Goal: Navigation & Orientation: Find specific page/section

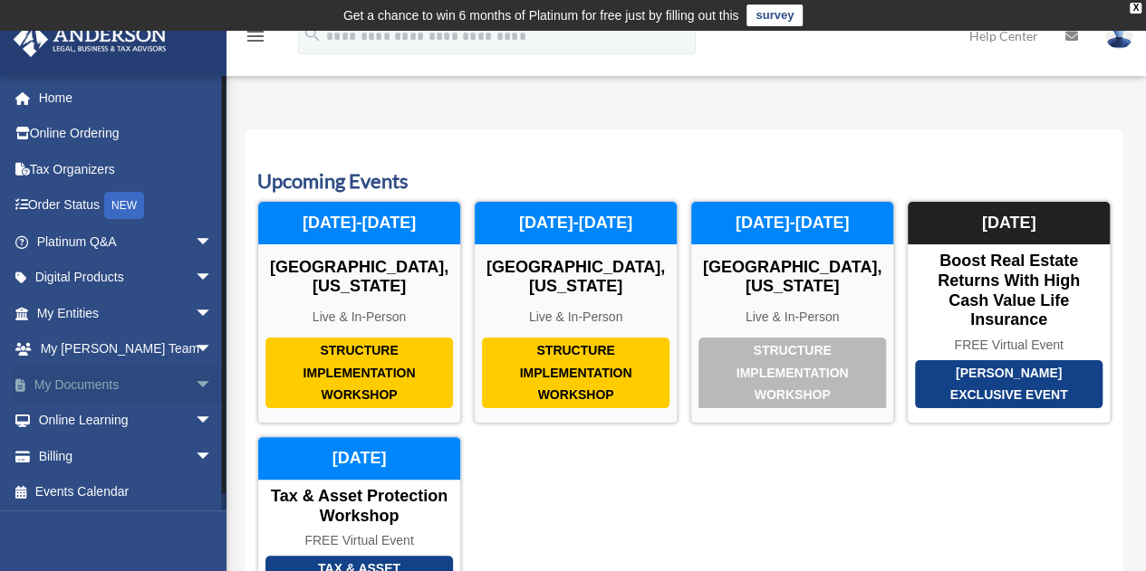
click at [195, 383] on span "arrow_drop_down" at bounding box center [213, 385] width 36 height 37
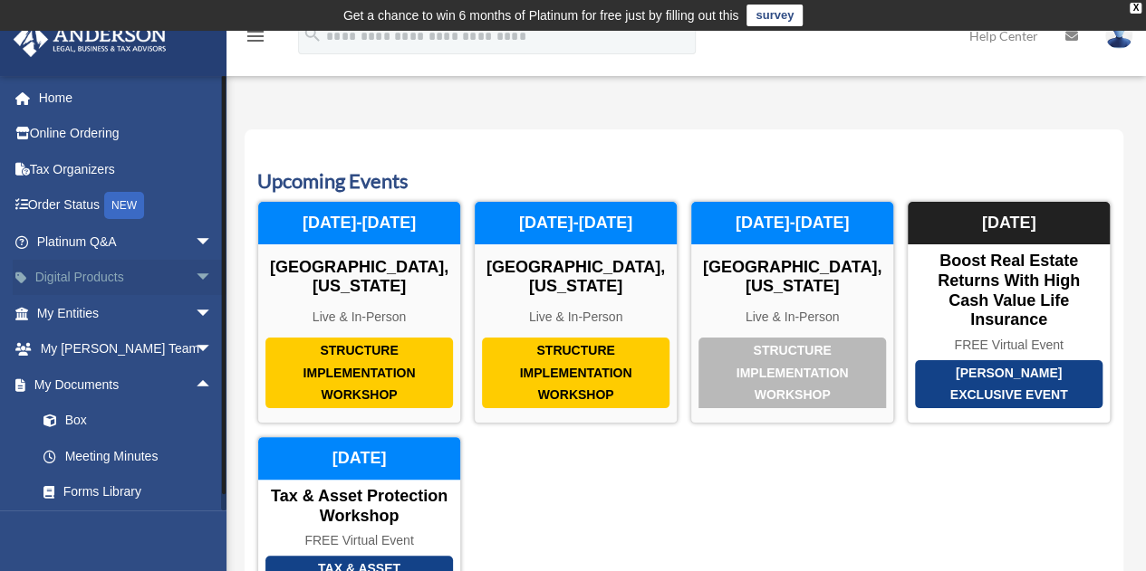
scroll to position [146, 0]
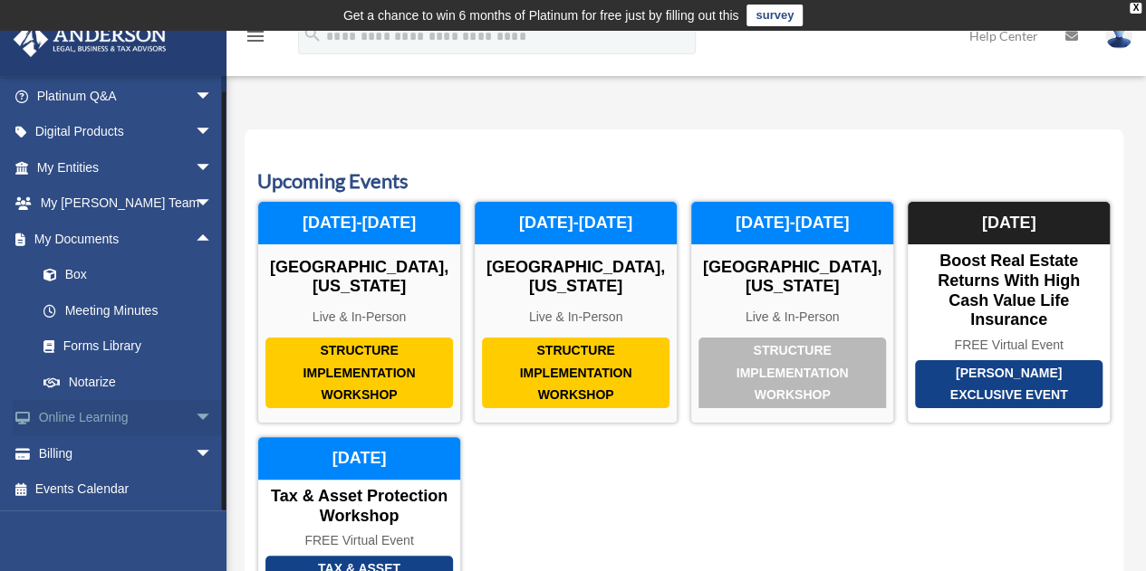
click at [195, 417] on span "arrow_drop_down" at bounding box center [213, 418] width 36 height 37
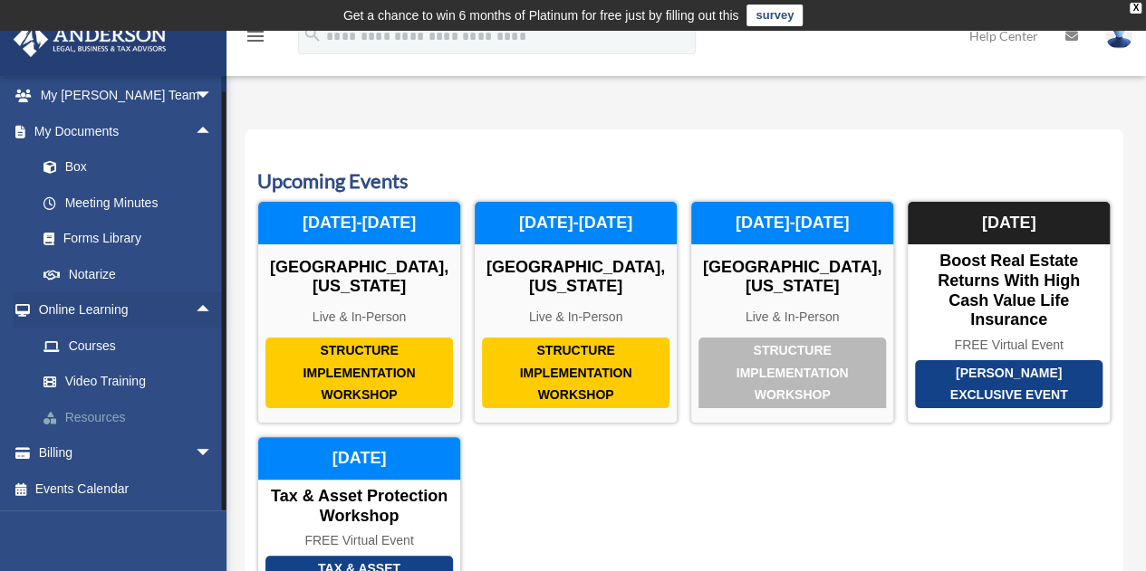
click at [98, 417] on link "Resources" at bounding box center [132, 417] width 215 height 36
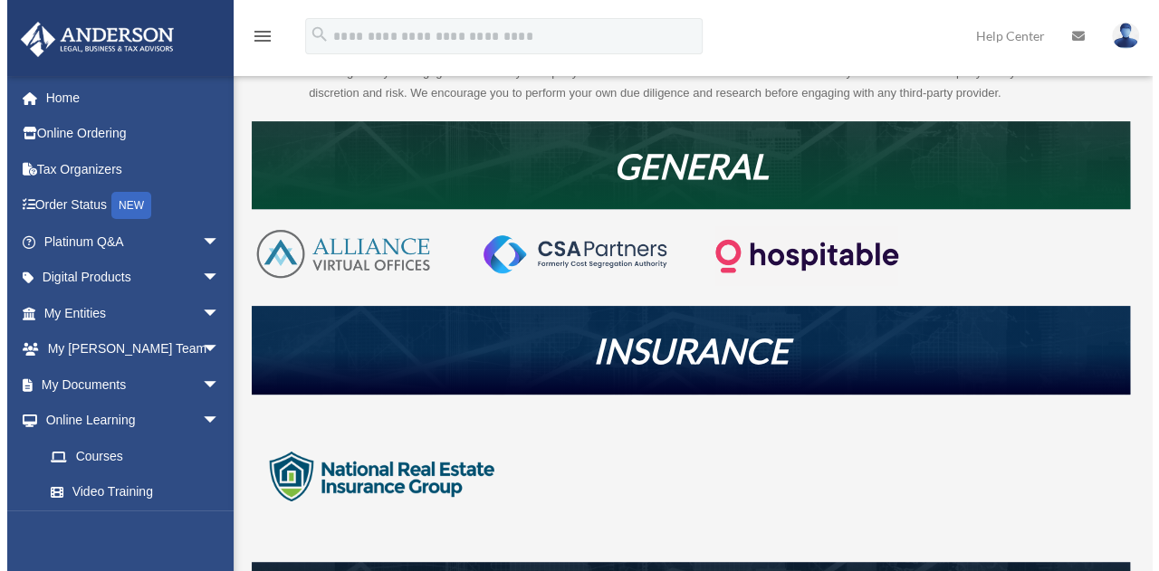
scroll to position [323, 0]
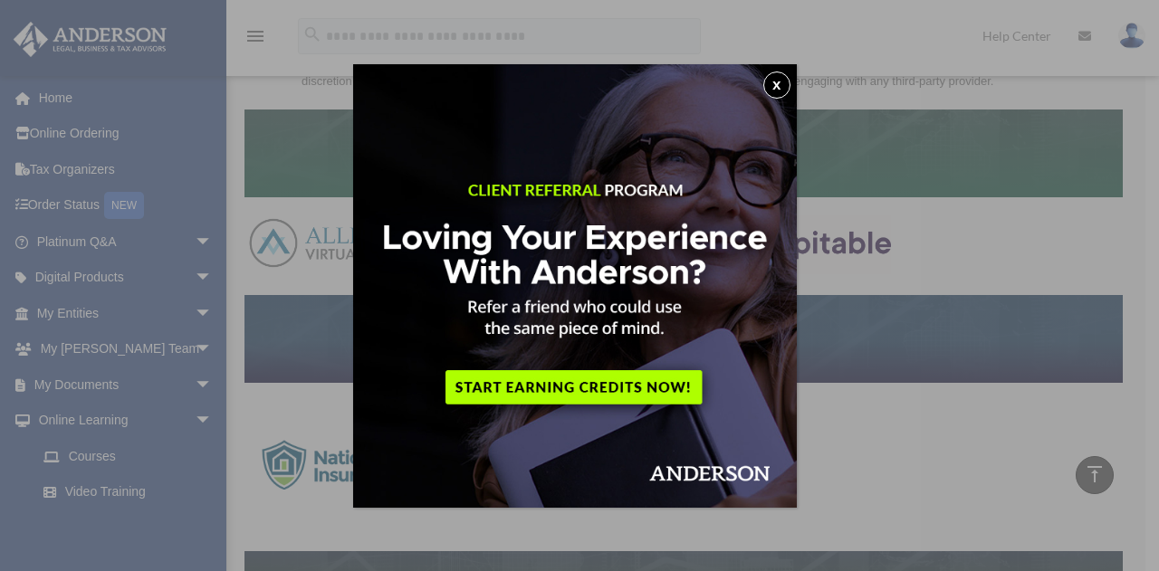
click at [581, 385] on img at bounding box center [575, 286] width 444 height 444
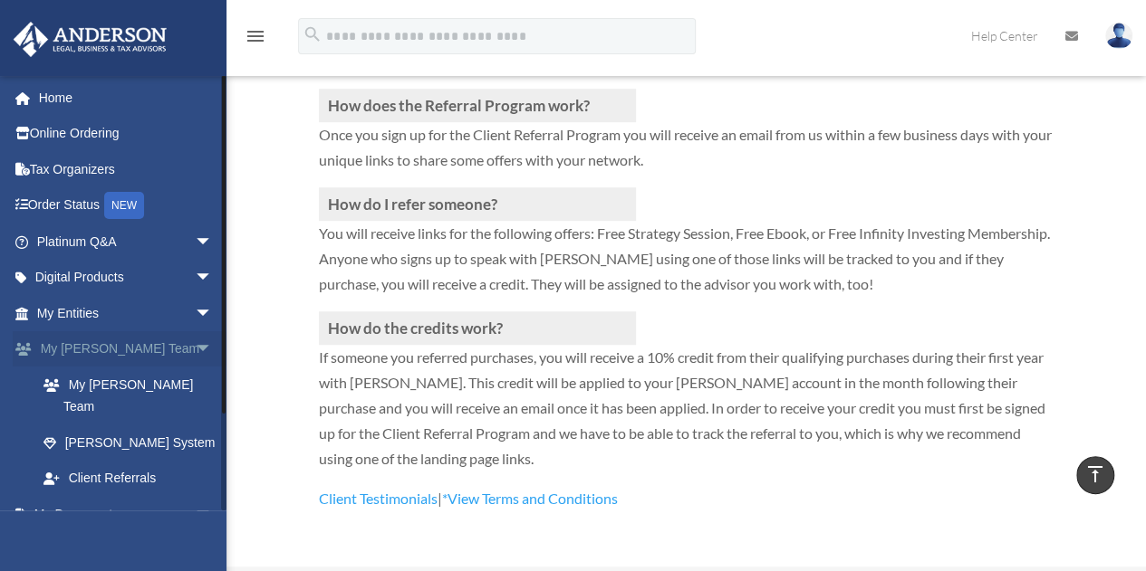
scroll to position [110, 0]
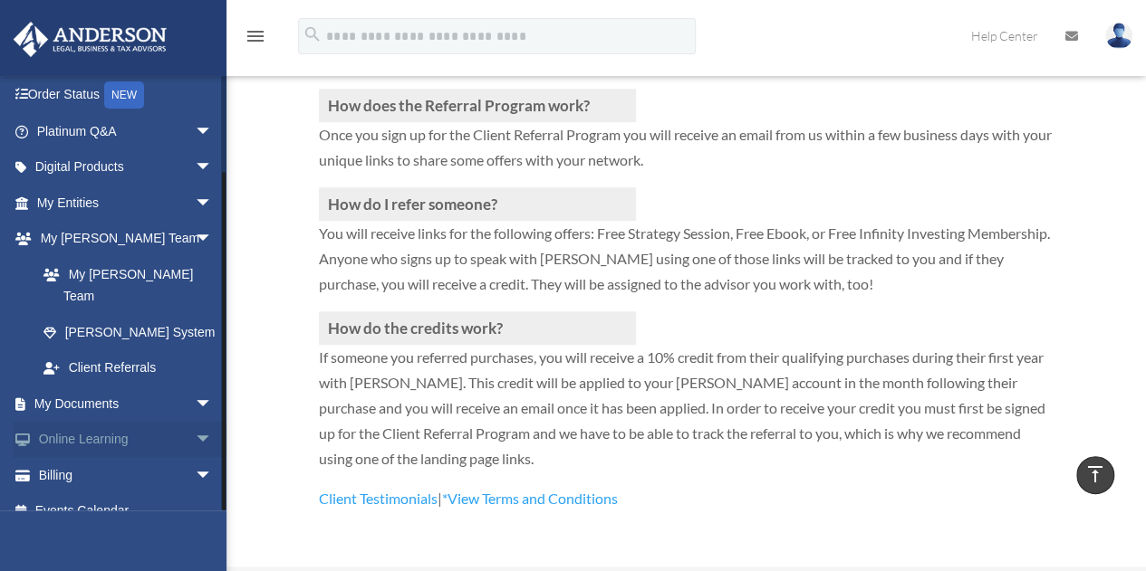
click at [195, 422] on span "arrow_drop_down" at bounding box center [213, 440] width 36 height 37
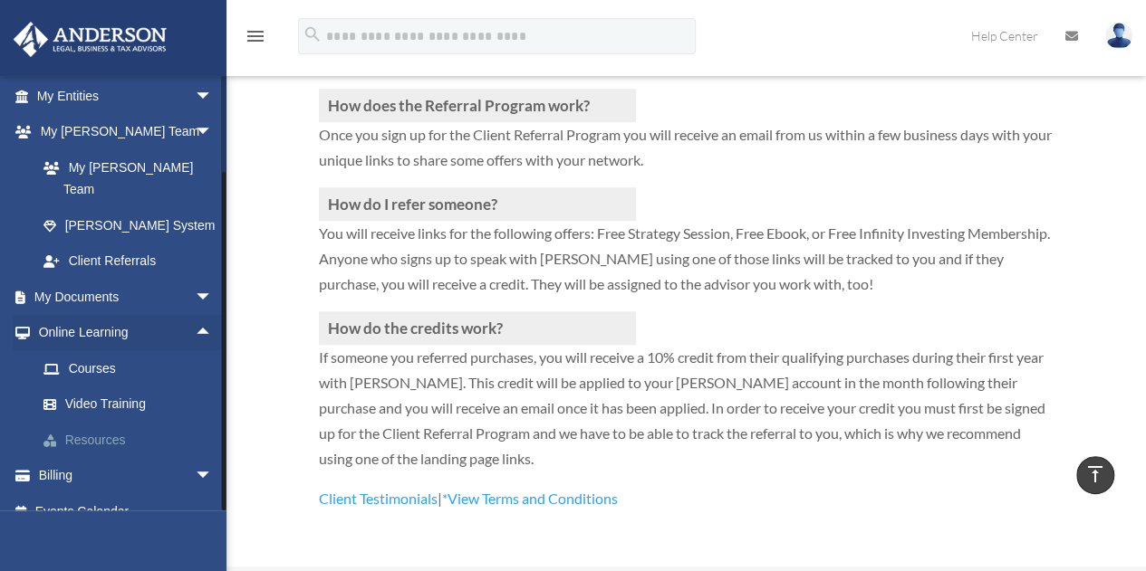
click at [107, 422] on link "Resources" at bounding box center [132, 440] width 215 height 36
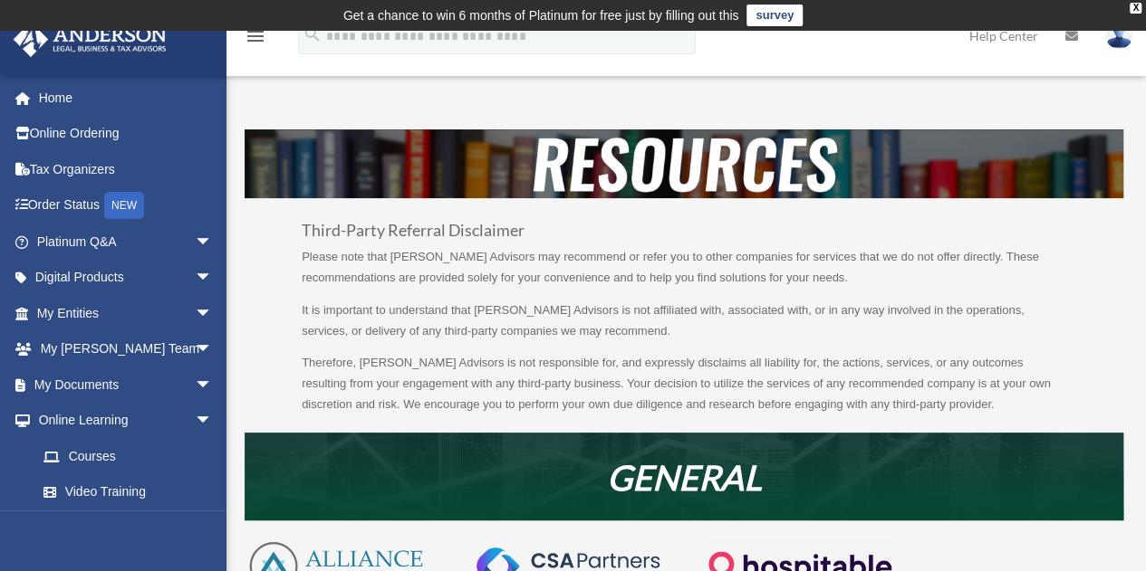
scroll to position [14, 0]
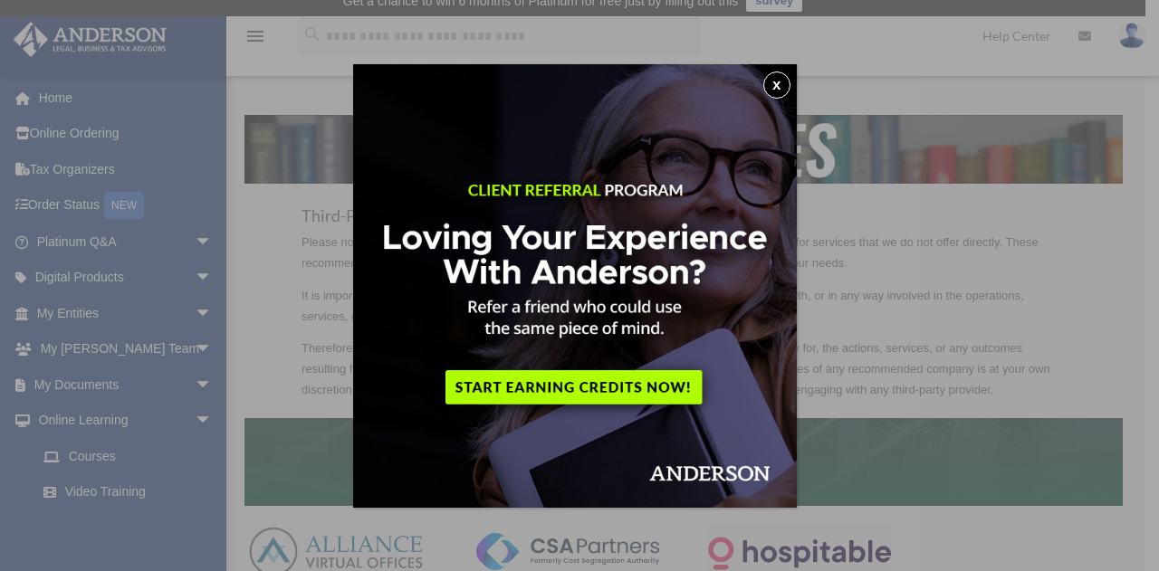
click at [785, 86] on button "x" at bounding box center [776, 85] width 27 height 27
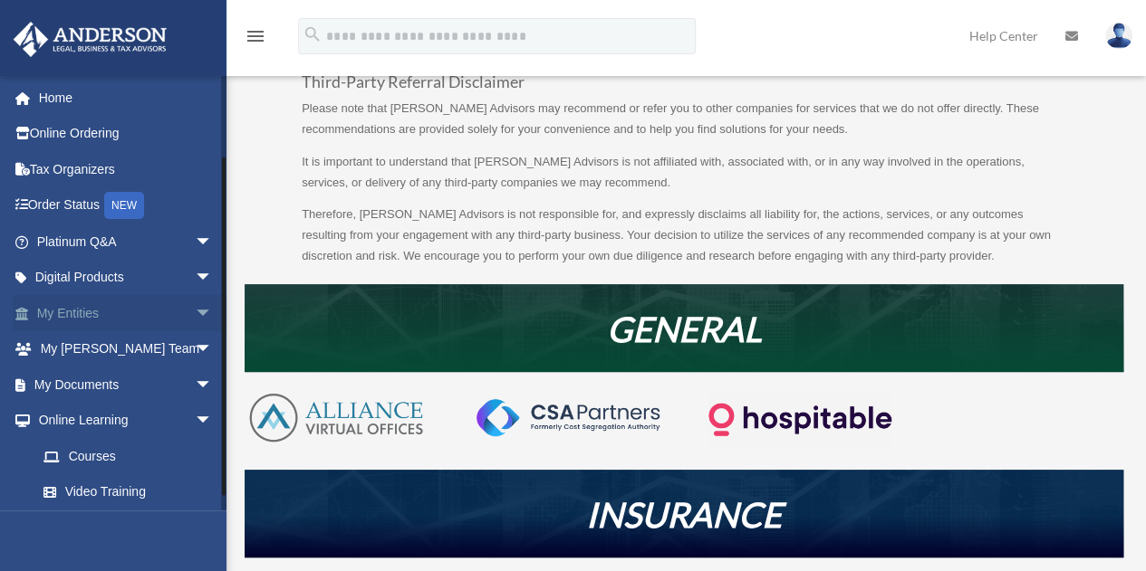
scroll to position [110, 0]
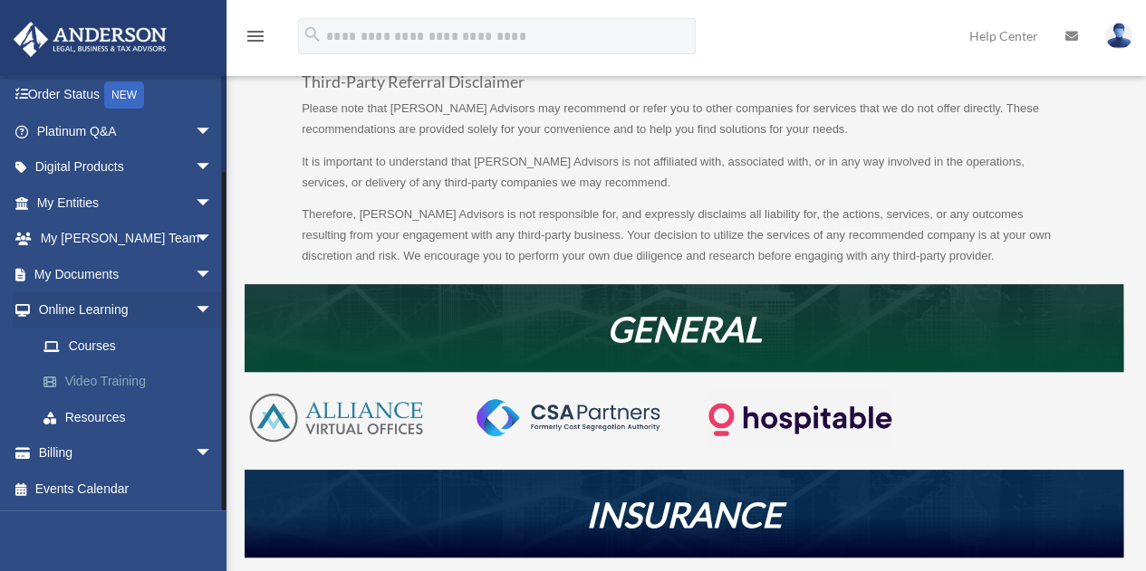
click at [106, 383] on link "Video Training" at bounding box center [132, 382] width 215 height 36
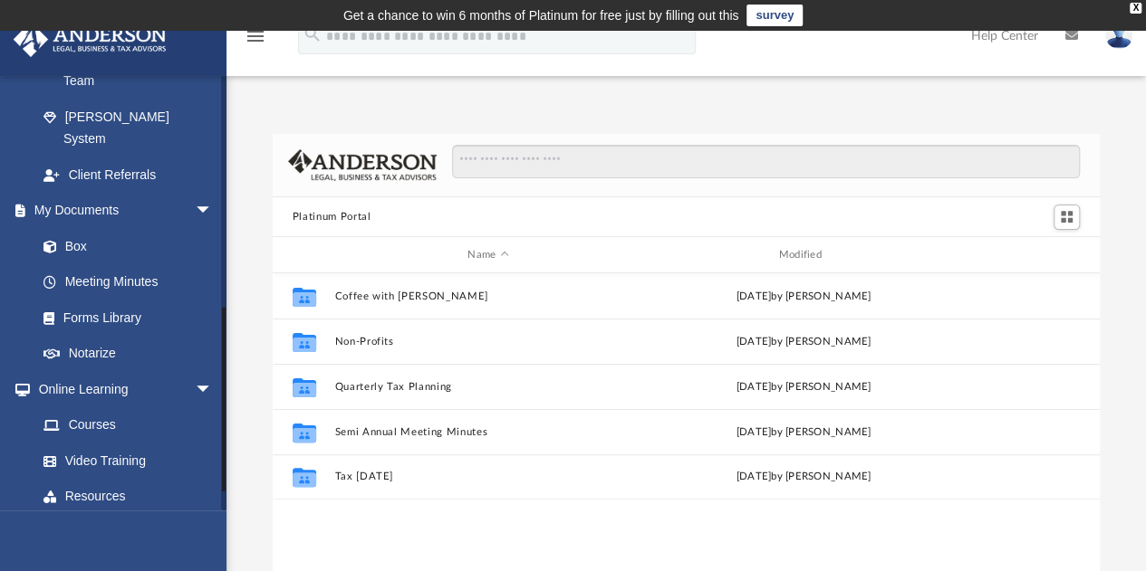
scroll to position [543, 0]
click at [92, 333] on link "Notarize" at bounding box center [132, 351] width 215 height 36
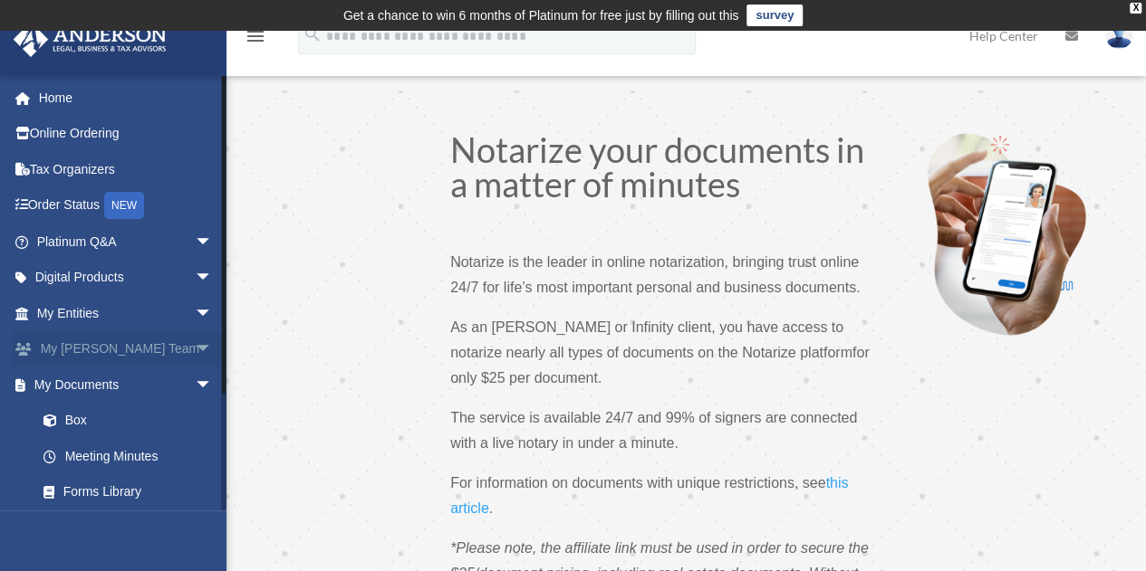
scroll to position [146, 0]
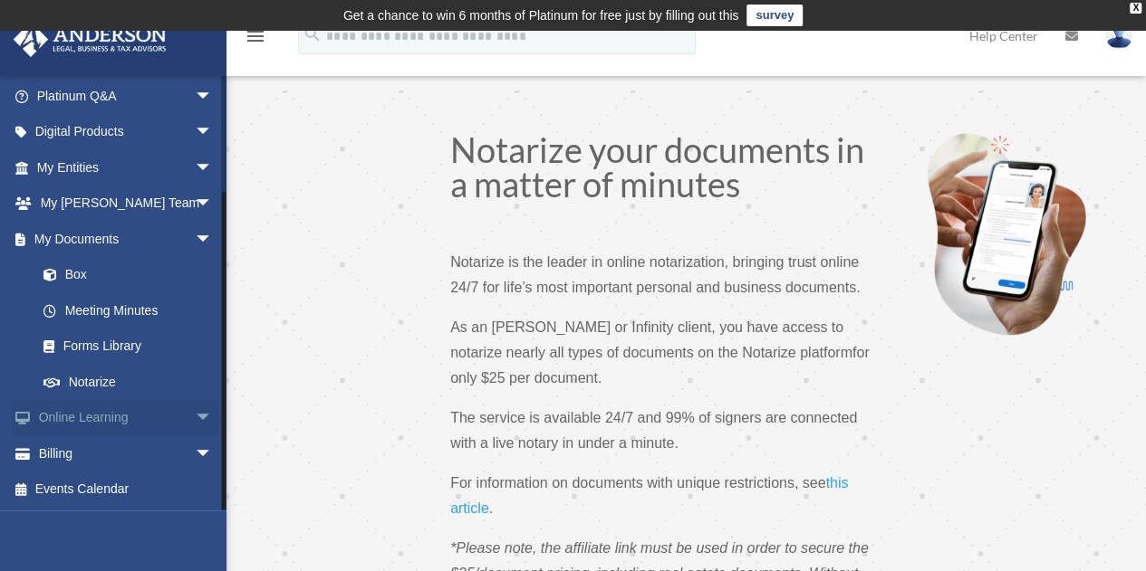
click at [195, 412] on span "arrow_drop_down" at bounding box center [213, 418] width 36 height 37
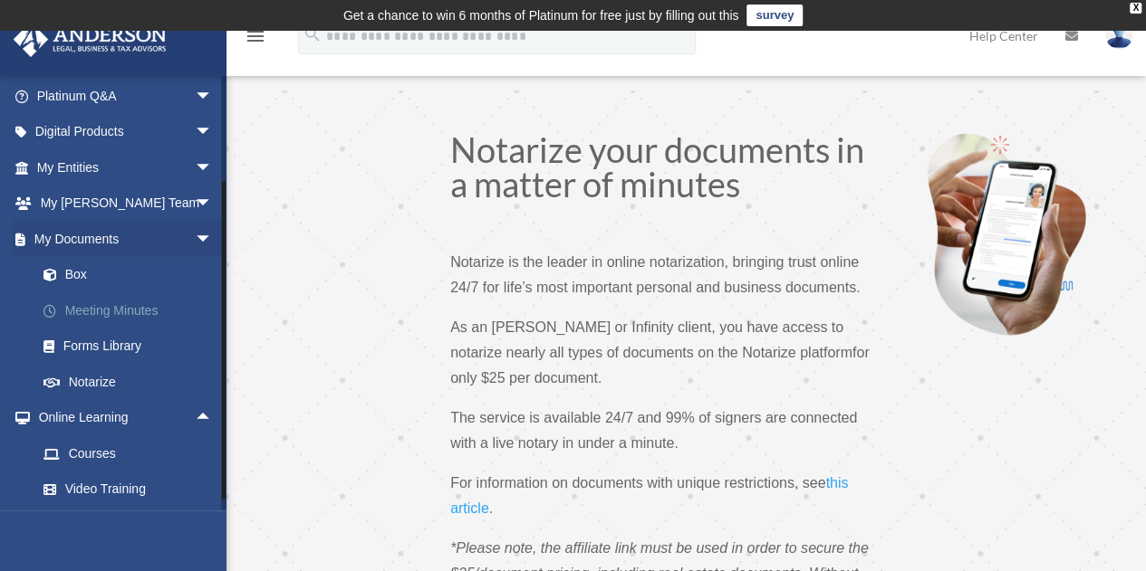
scroll to position [254, 0]
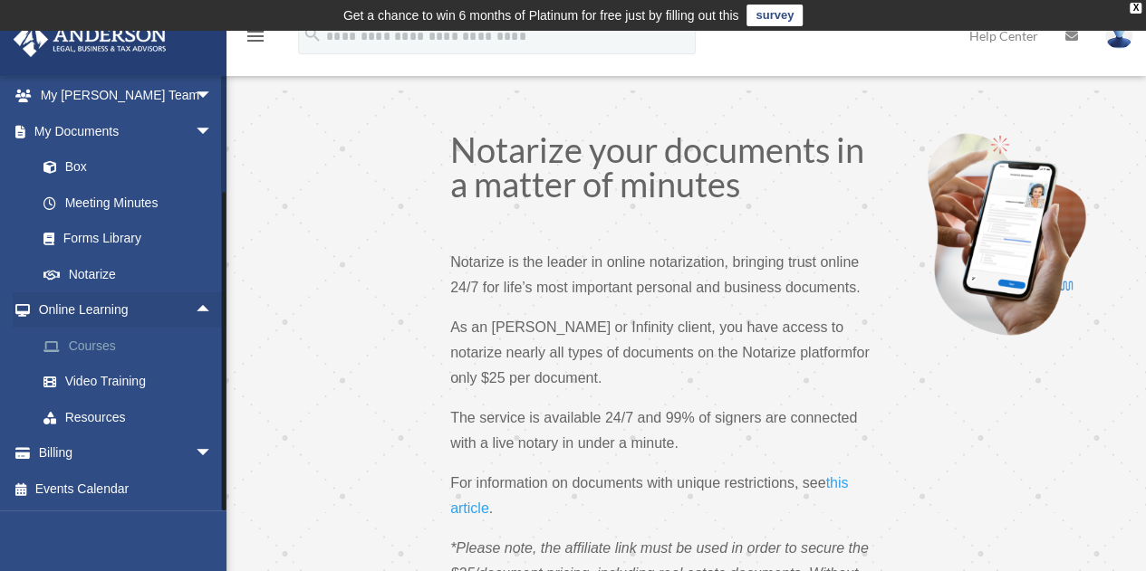
click at [104, 340] on link "Courses" at bounding box center [132, 346] width 215 height 36
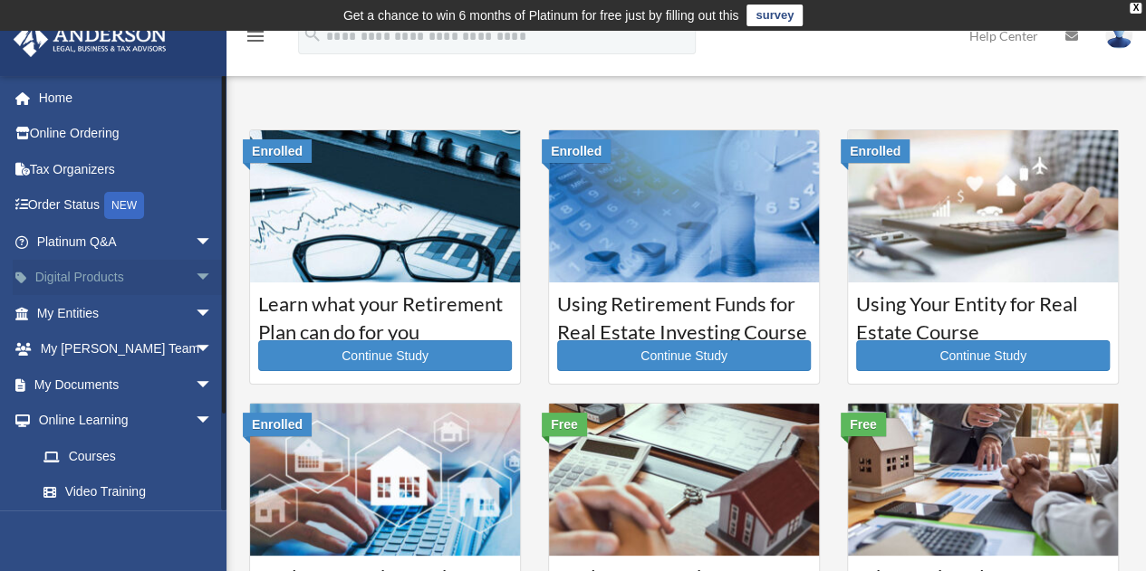
click at [195, 271] on span "arrow_drop_down" at bounding box center [213, 278] width 36 height 37
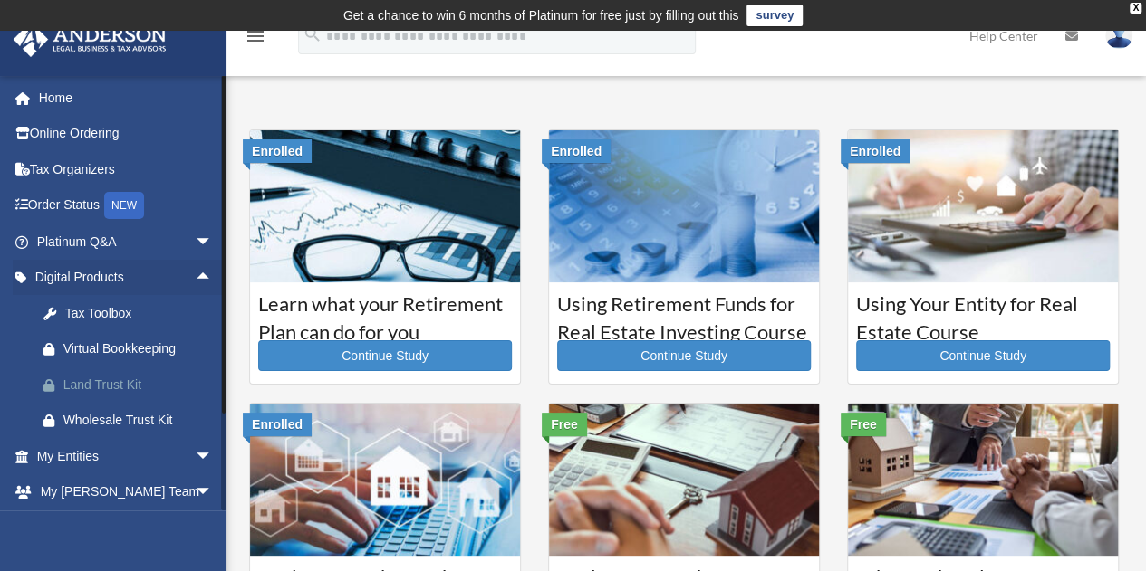
click at [114, 379] on div "Land Trust Kit" at bounding box center [140, 385] width 154 height 23
click at [118, 387] on div "Land Trust Kit" at bounding box center [140, 385] width 154 height 23
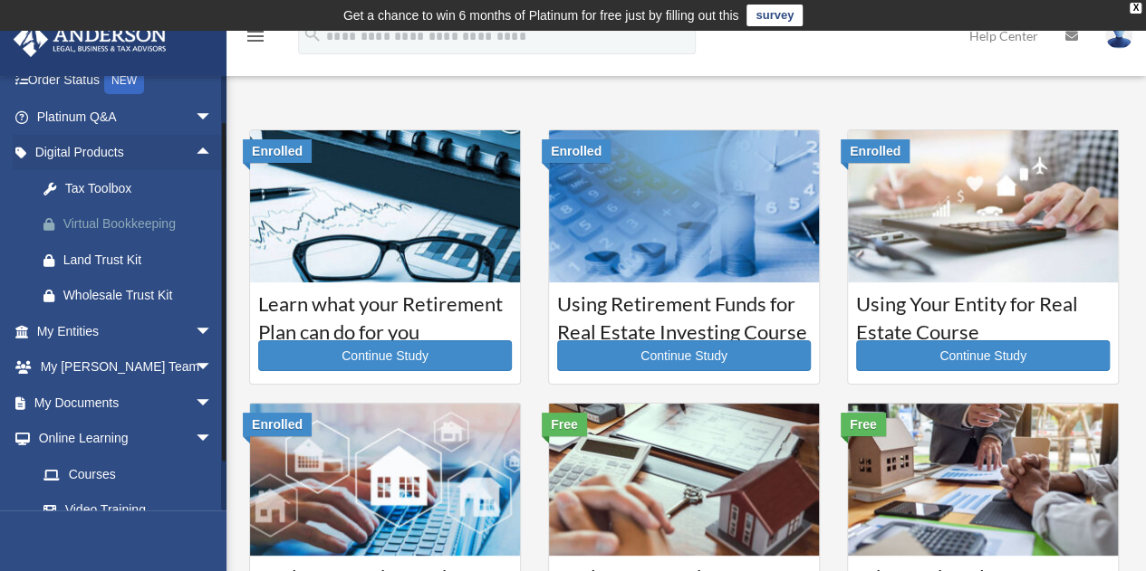
scroll to position [196, 0]
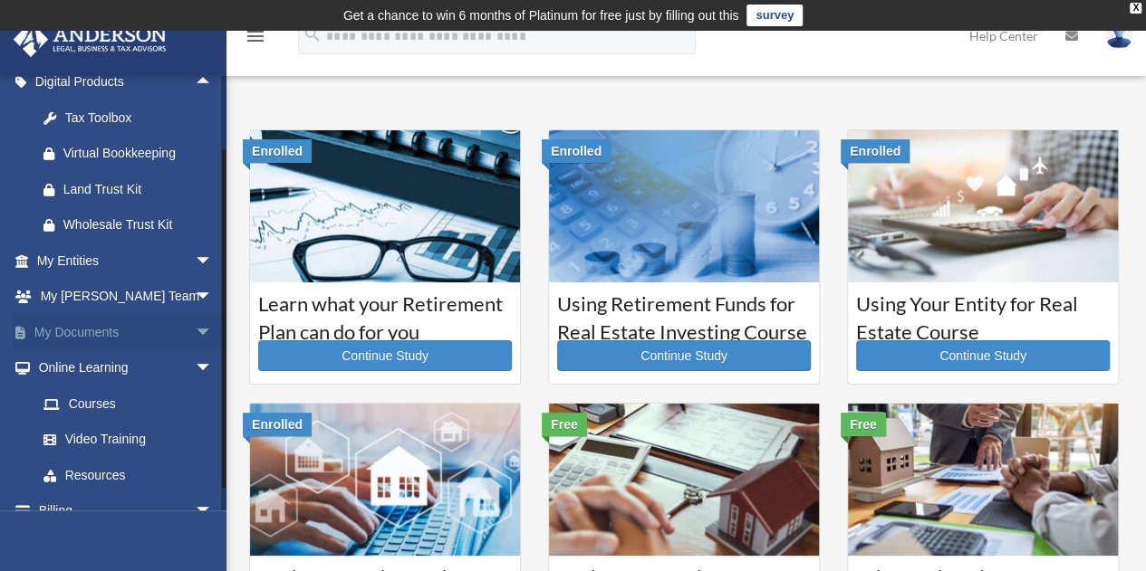
click at [195, 330] on span "arrow_drop_down" at bounding box center [213, 332] width 36 height 37
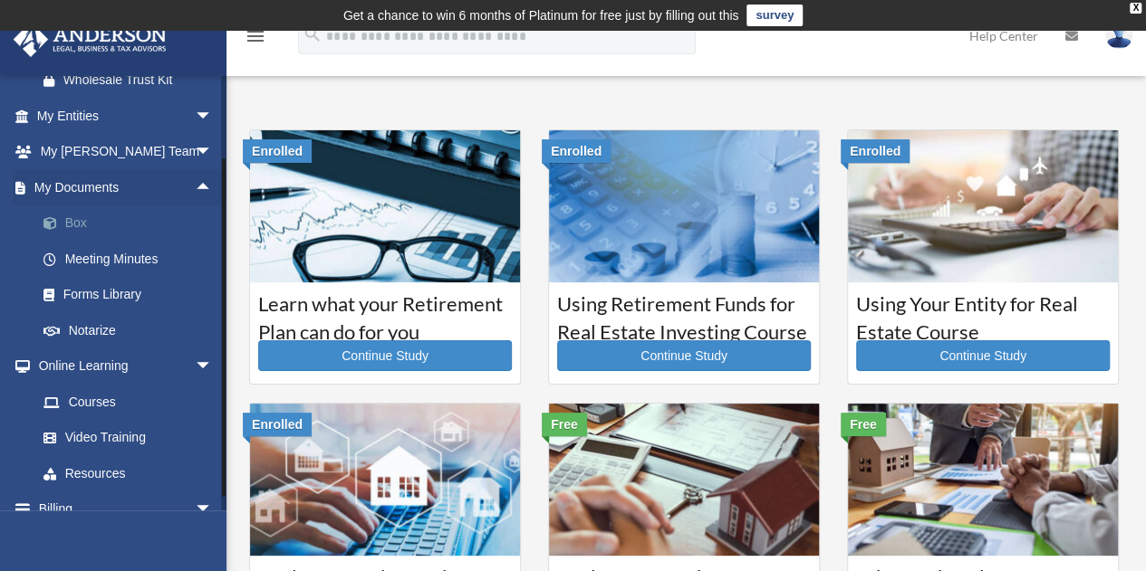
scroll to position [397, 0]
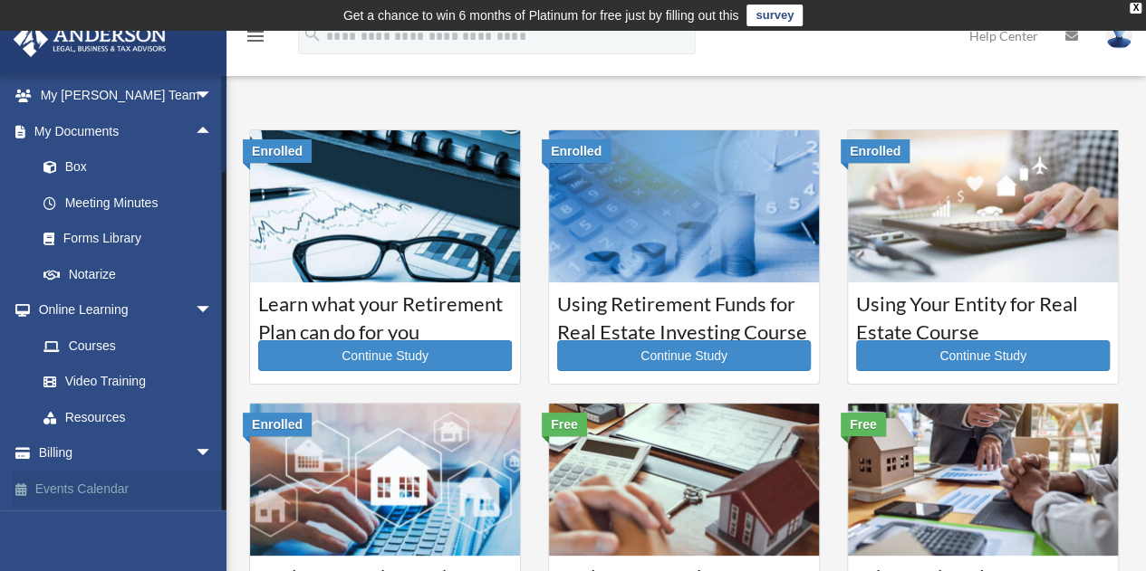
click at [114, 486] on link "Events Calendar" at bounding box center [126, 489] width 227 height 36
